Goal: Information Seeking & Learning: Find specific fact

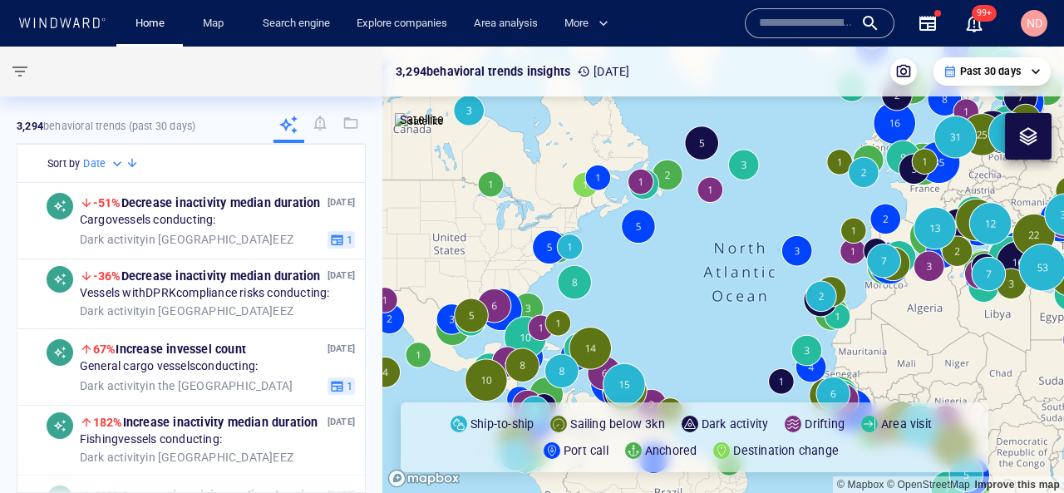
click at [832, 32] on input "text" at bounding box center [806, 23] width 95 height 25
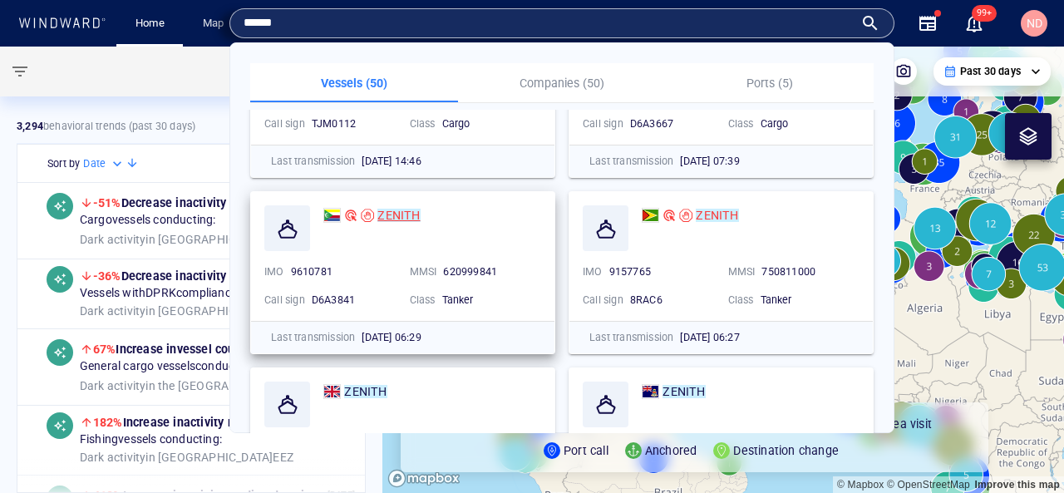
scroll to position [107, 0]
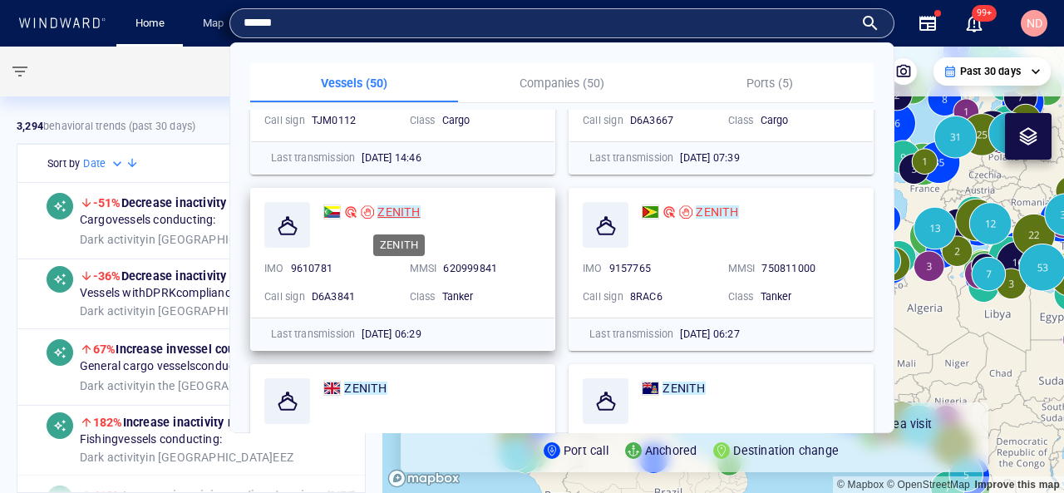
type input "******"
click at [387, 209] on mark "ZENITH" at bounding box center [399, 211] width 42 height 13
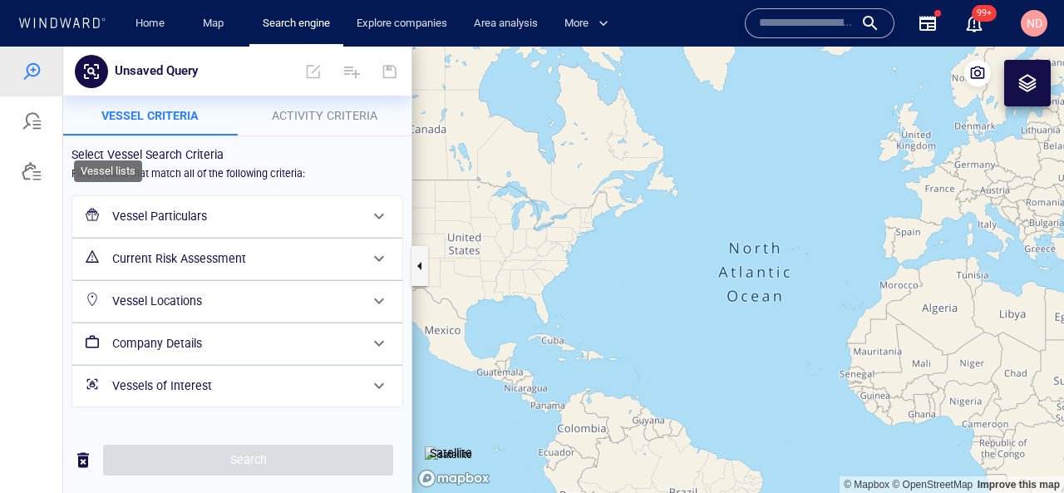
click at [32, 174] on div at bounding box center [32, 171] width 20 height 20
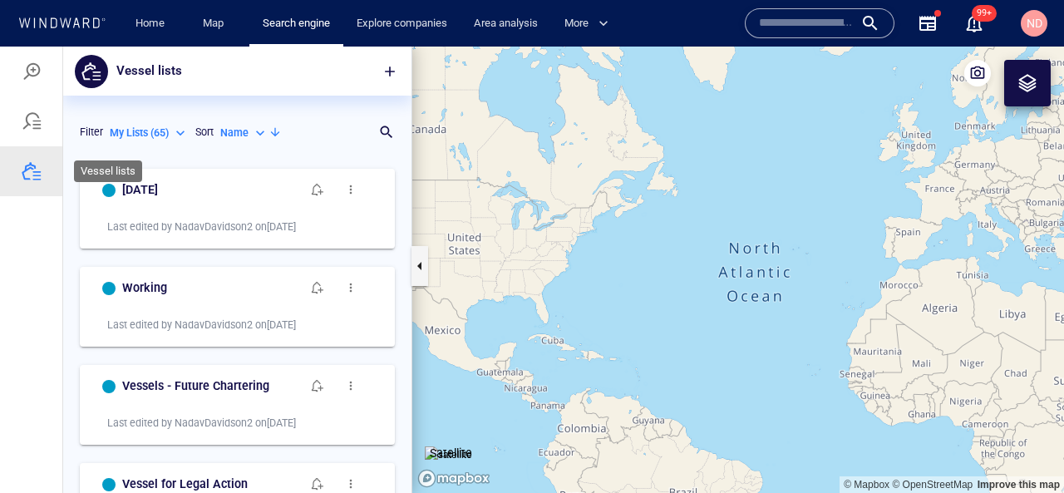
scroll to position [333, 348]
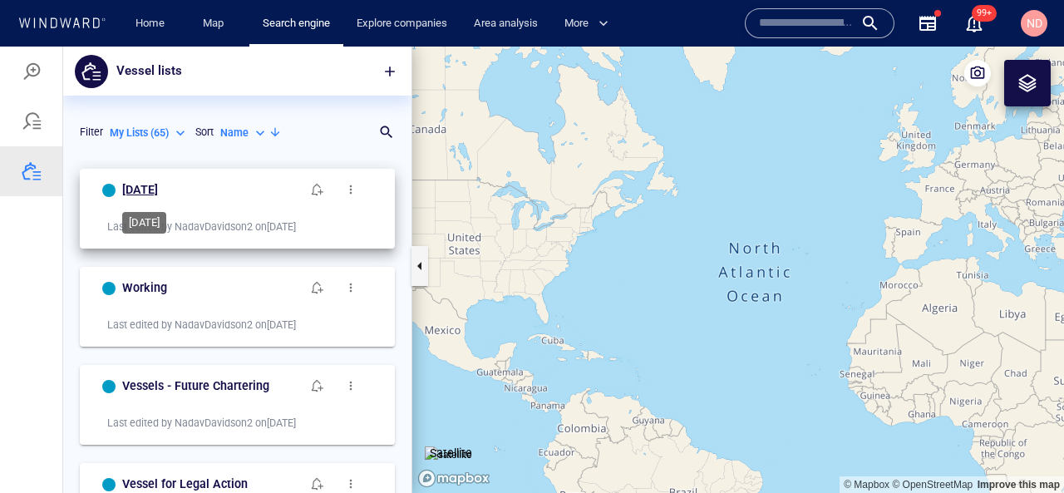
click at [133, 194] on h6 "today" at bounding box center [140, 190] width 36 height 21
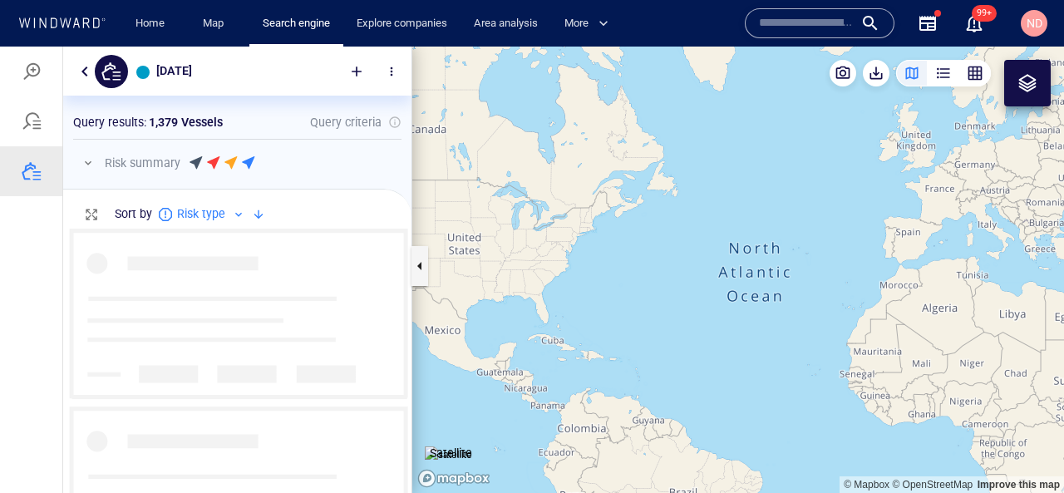
scroll to position [264, 348]
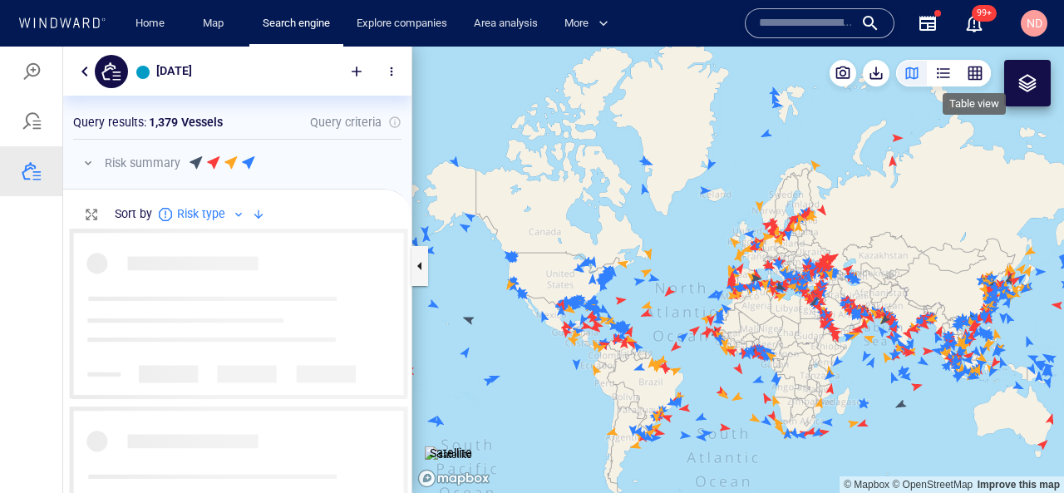
click at [980, 77] on div "button" at bounding box center [975, 73] width 17 height 17
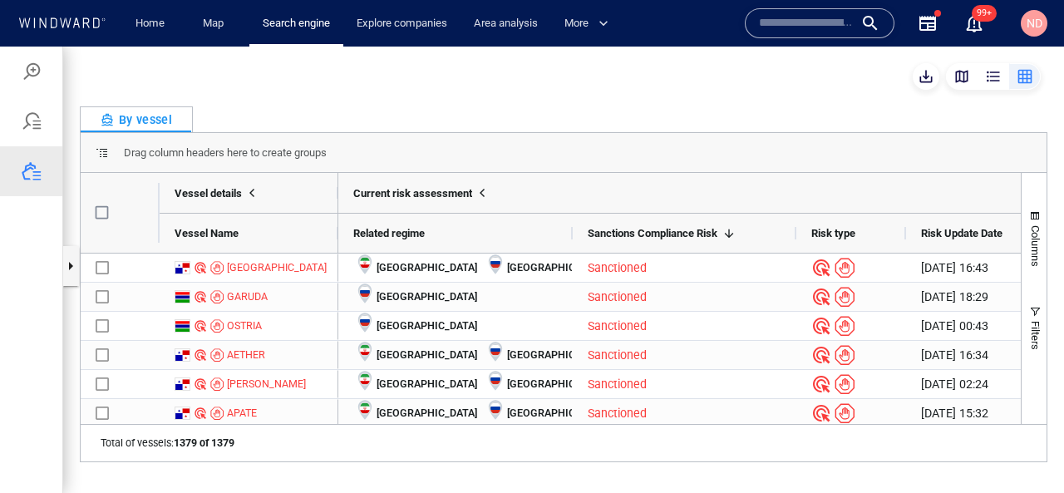
click at [937, 234] on span "Risk Update Date" at bounding box center [961, 233] width 81 height 12
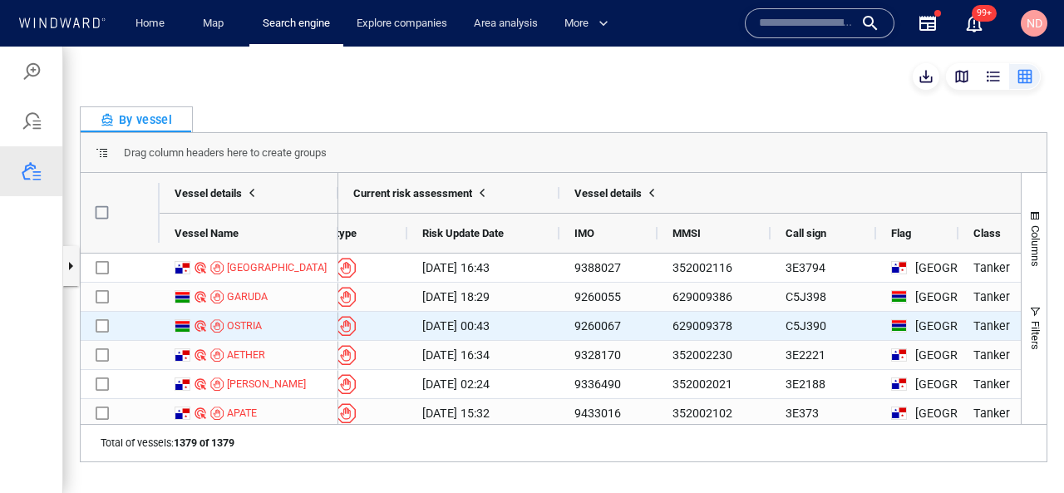
scroll to position [0, 0]
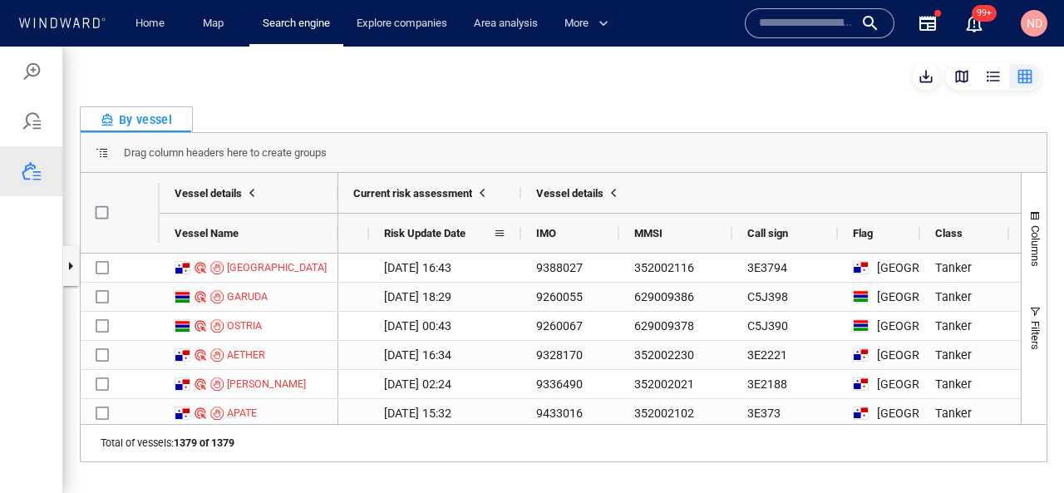
click at [452, 233] on span "Risk Update Date" at bounding box center [424, 233] width 81 height 12
click at [450, 230] on span "Risk Update Date" at bounding box center [424, 233] width 81 height 12
click at [498, 230] on span at bounding box center [499, 233] width 13 height 13
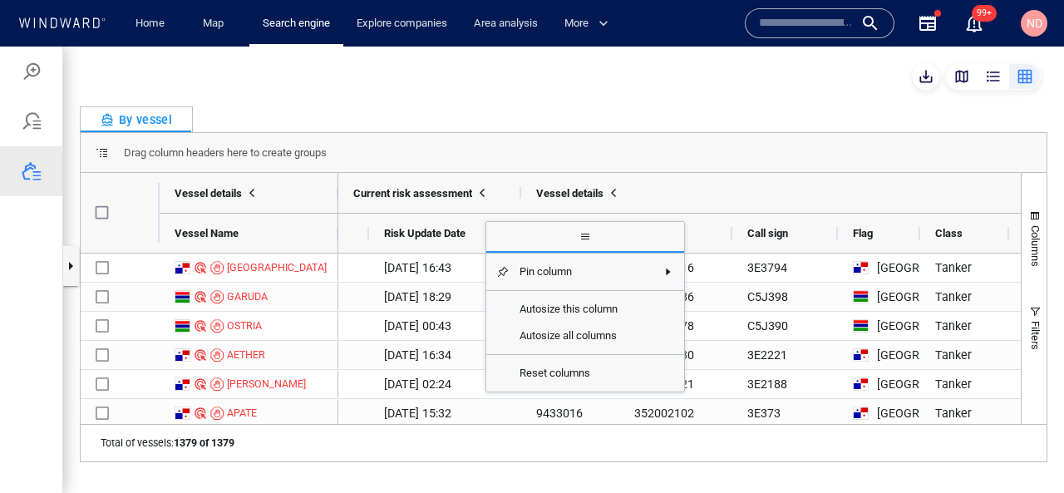
click at [500, 228] on span "general" at bounding box center [585, 238] width 198 height 30
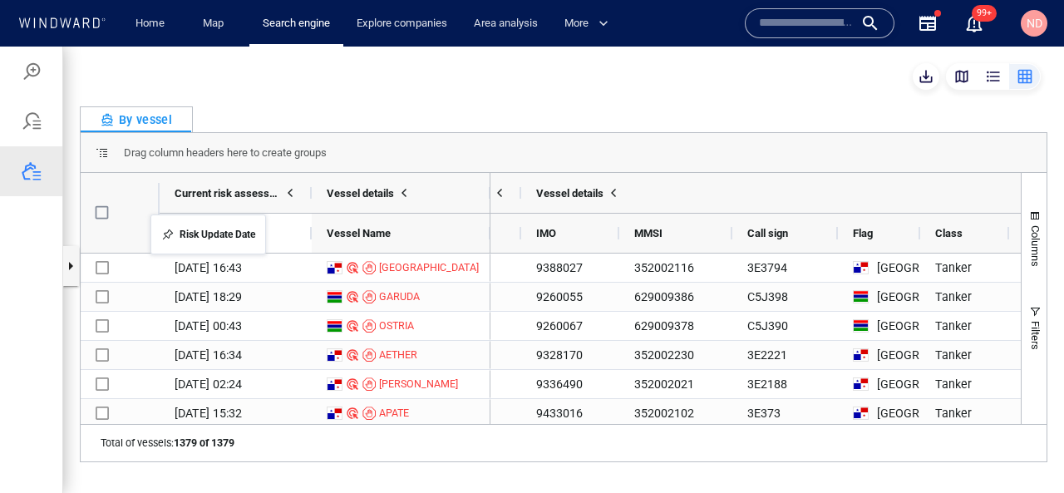
drag, startPoint x: 404, startPoint y: 244, endPoint x: 159, endPoint y: 225, distance: 246.1
click at [218, 237] on span "Risk Update Date" at bounding box center [215, 233] width 81 height 12
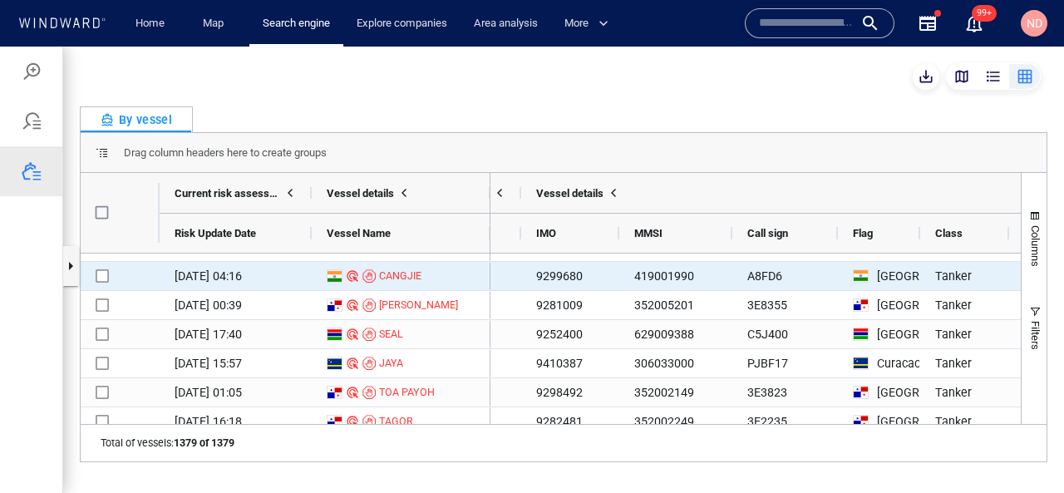
scroll to position [265, 0]
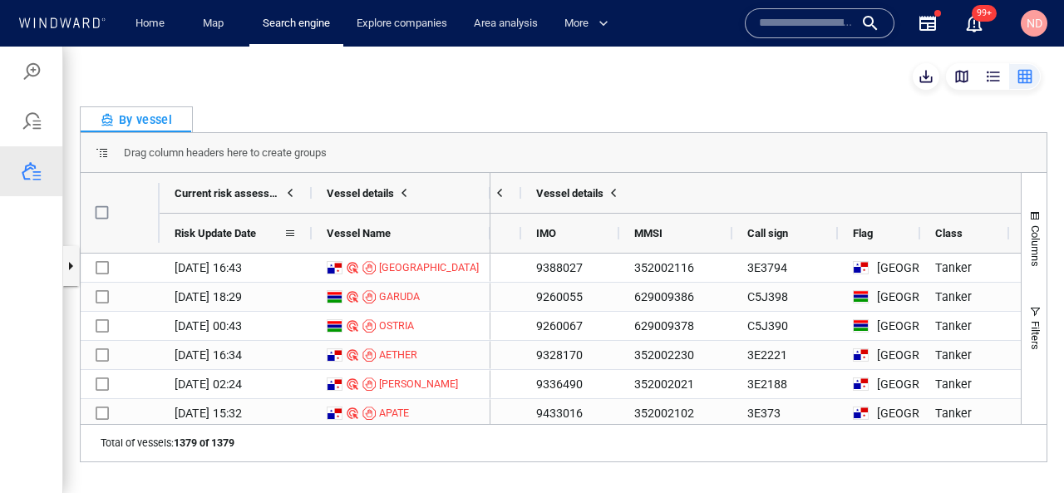
click at [247, 223] on div "Risk Update Date" at bounding box center [229, 233] width 109 height 31
click at [294, 233] on span at bounding box center [290, 233] width 13 height 13
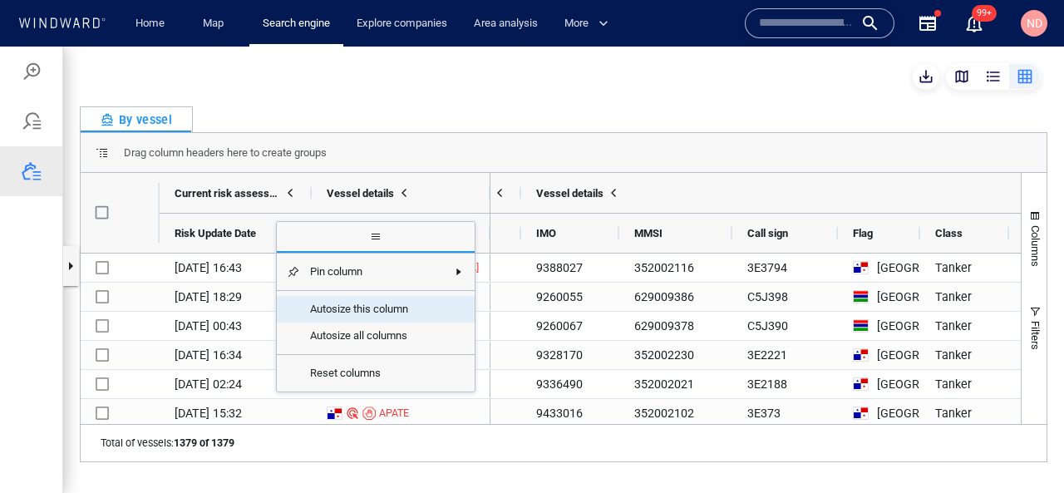
click at [411, 311] on span "Autosize this column" at bounding box center [373, 309] width 146 height 27
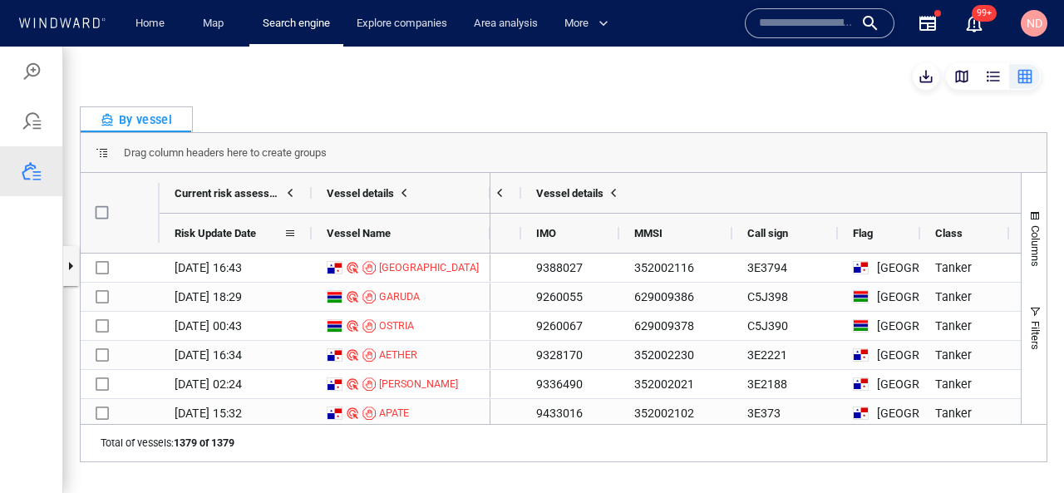
click at [252, 232] on span "Risk Update Date" at bounding box center [215, 233] width 81 height 12
click at [929, 72] on span "button" at bounding box center [926, 76] width 17 height 17
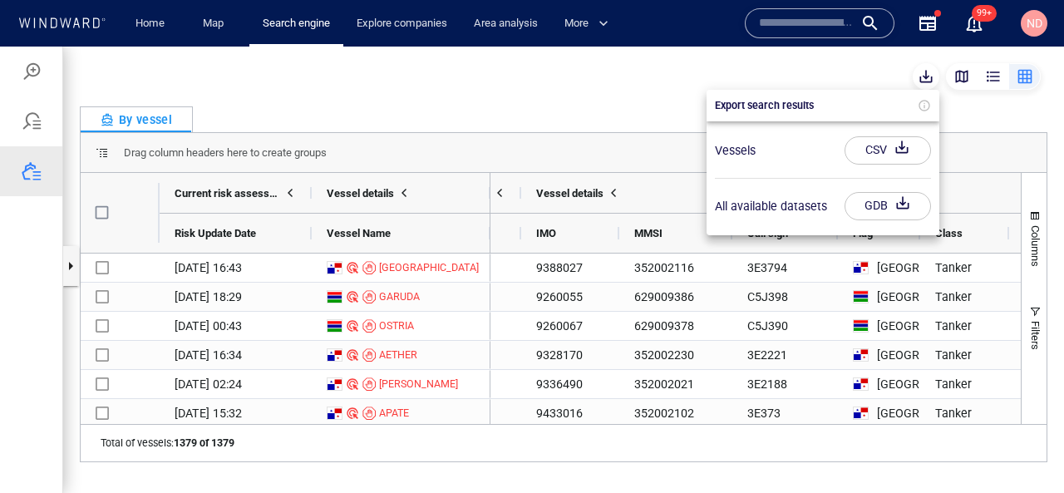
click at [389, 152] on div at bounding box center [532, 270] width 1064 height 447
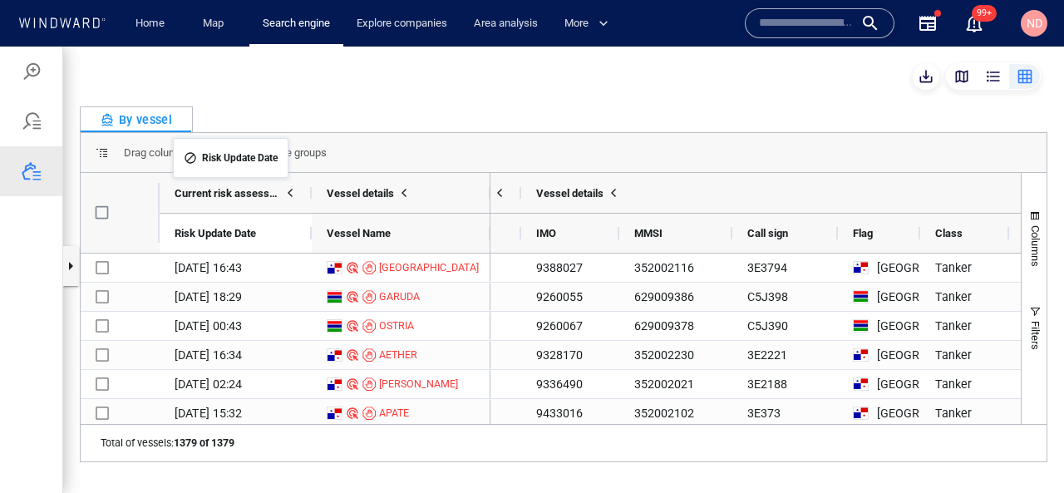
drag, startPoint x: 212, startPoint y: 245, endPoint x: 181, endPoint y: 148, distance: 102.0
drag, startPoint x: 234, startPoint y: 235, endPoint x: 333, endPoint y: 186, distance: 109.7
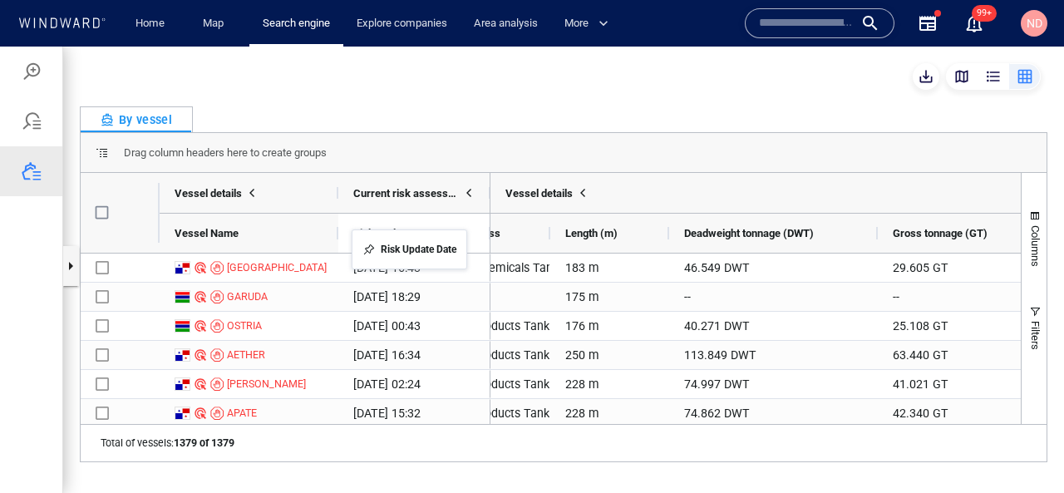
drag, startPoint x: 196, startPoint y: 239, endPoint x: 367, endPoint y: 239, distance: 170.5
click at [467, 234] on span at bounding box center [468, 233] width 13 height 13
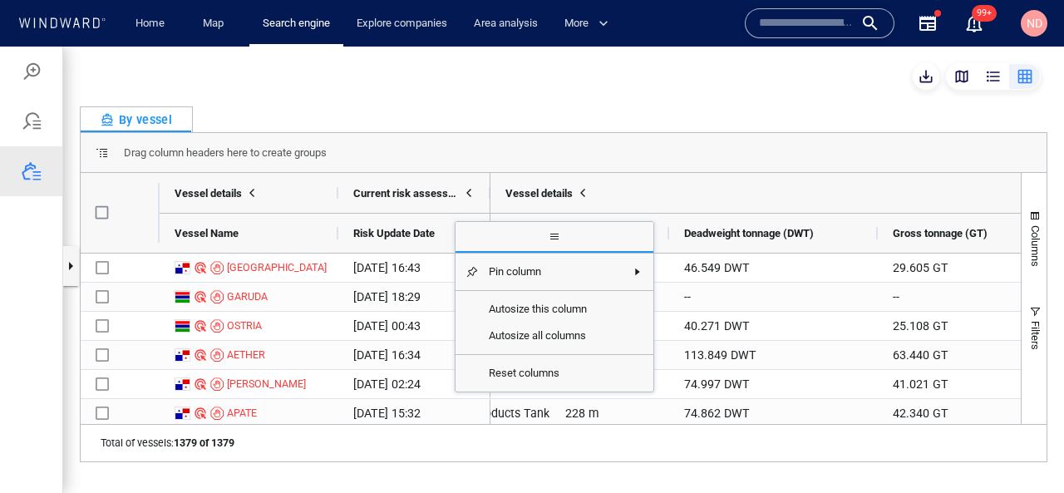
click at [467, 234] on span "general" at bounding box center [555, 238] width 198 height 30
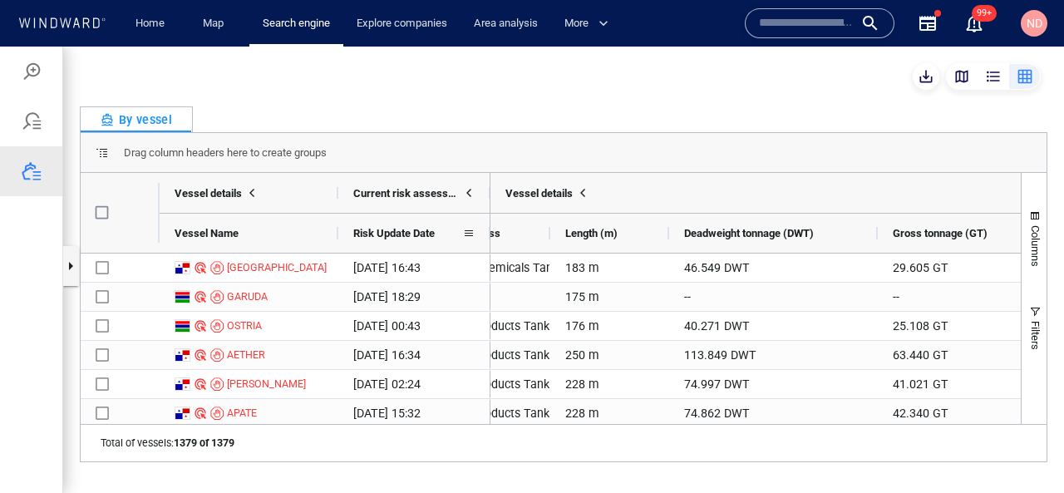
click at [383, 234] on span "Risk Update Date" at bounding box center [393, 233] width 81 height 12
click at [218, 233] on span "Vessel Name" at bounding box center [207, 233] width 64 height 12
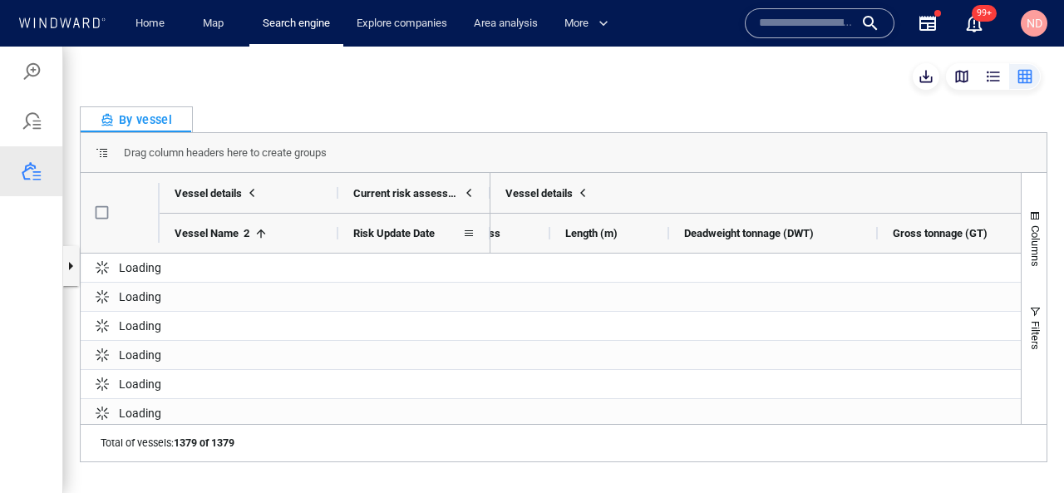
click at [396, 230] on span "Risk Update Date" at bounding box center [393, 233] width 81 height 12
click at [390, 234] on span "Risk Update Date" at bounding box center [393, 233] width 81 height 12
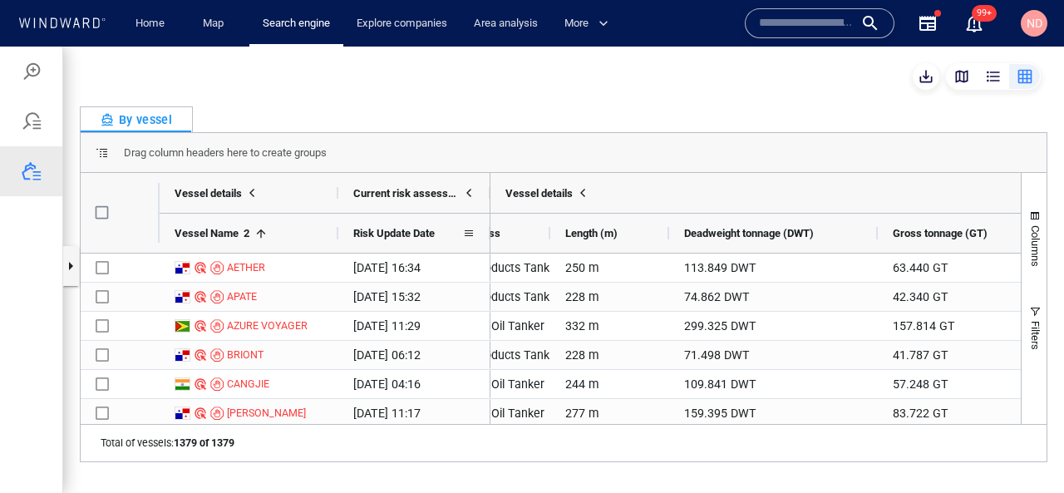
click at [390, 234] on span "Risk Update Date" at bounding box center [393, 233] width 81 height 12
click at [358, 228] on span "Risk Update Date" at bounding box center [393, 233] width 81 height 12
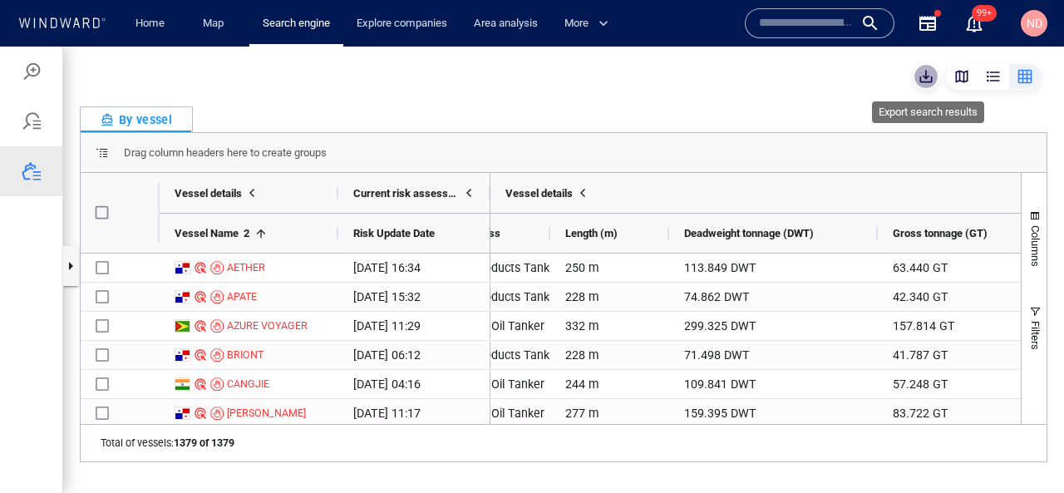
click at [935, 81] on button "button" at bounding box center [926, 76] width 27 height 27
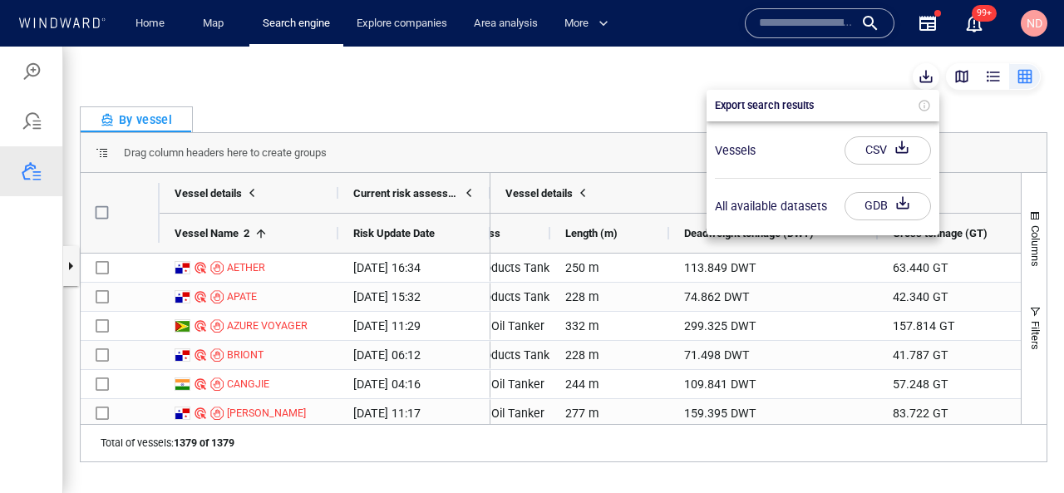
click at [901, 142] on div "button" at bounding box center [902, 151] width 23 height 30
click at [891, 165] on div "Vessels" at bounding box center [823, 151] width 230 height 42
click at [101, 323] on div at bounding box center [532, 270] width 1064 height 447
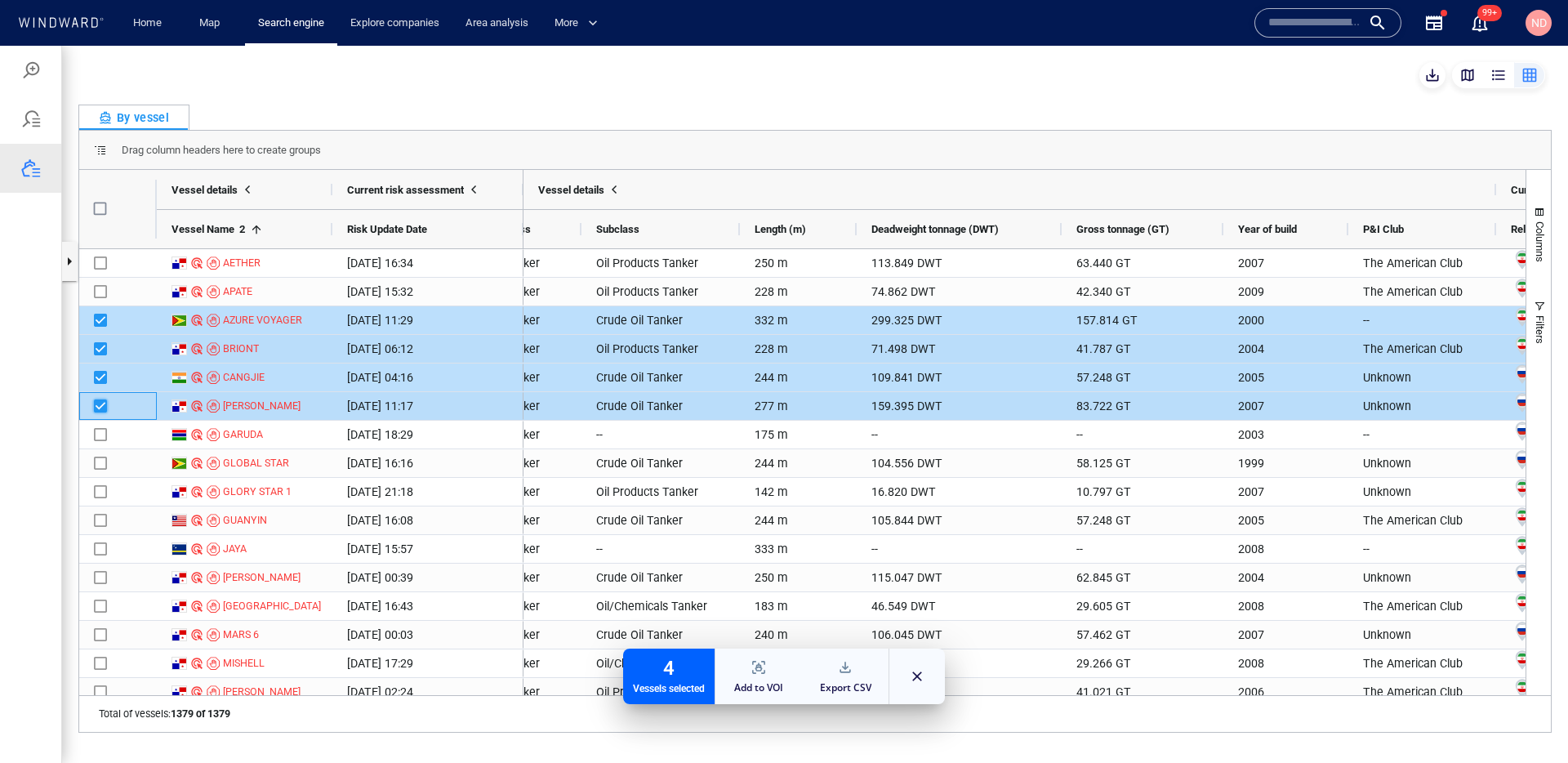
scroll to position [0, 527]
click at [1045, 21] on input "text" at bounding box center [1314, 23] width 93 height 25
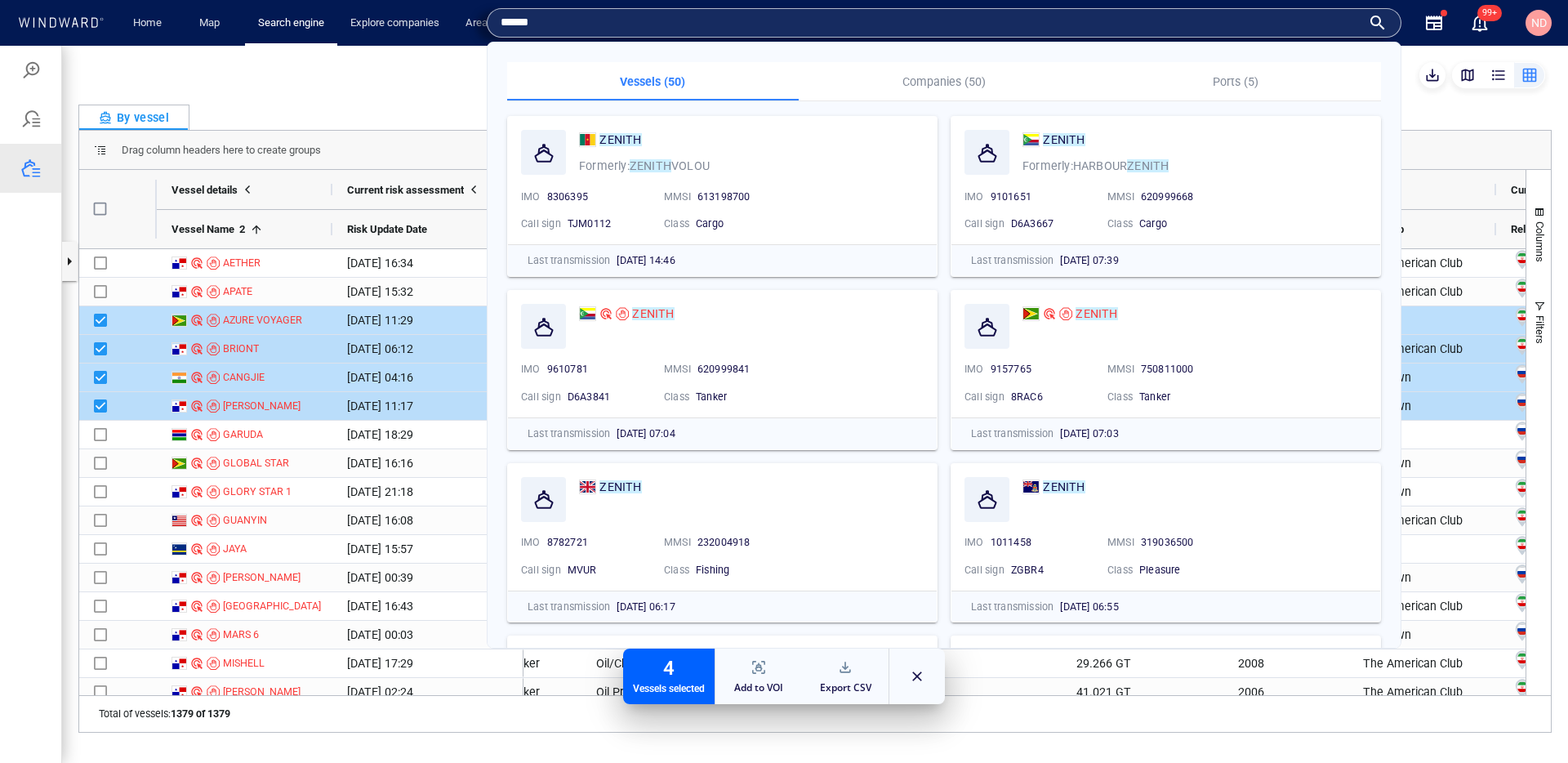
type input "******"
click at [1045, 138] on div "Drag column headers here to create groups" at bounding box center [815, 150] width 1471 height 39
